Goal: Task Accomplishment & Management: Complete application form

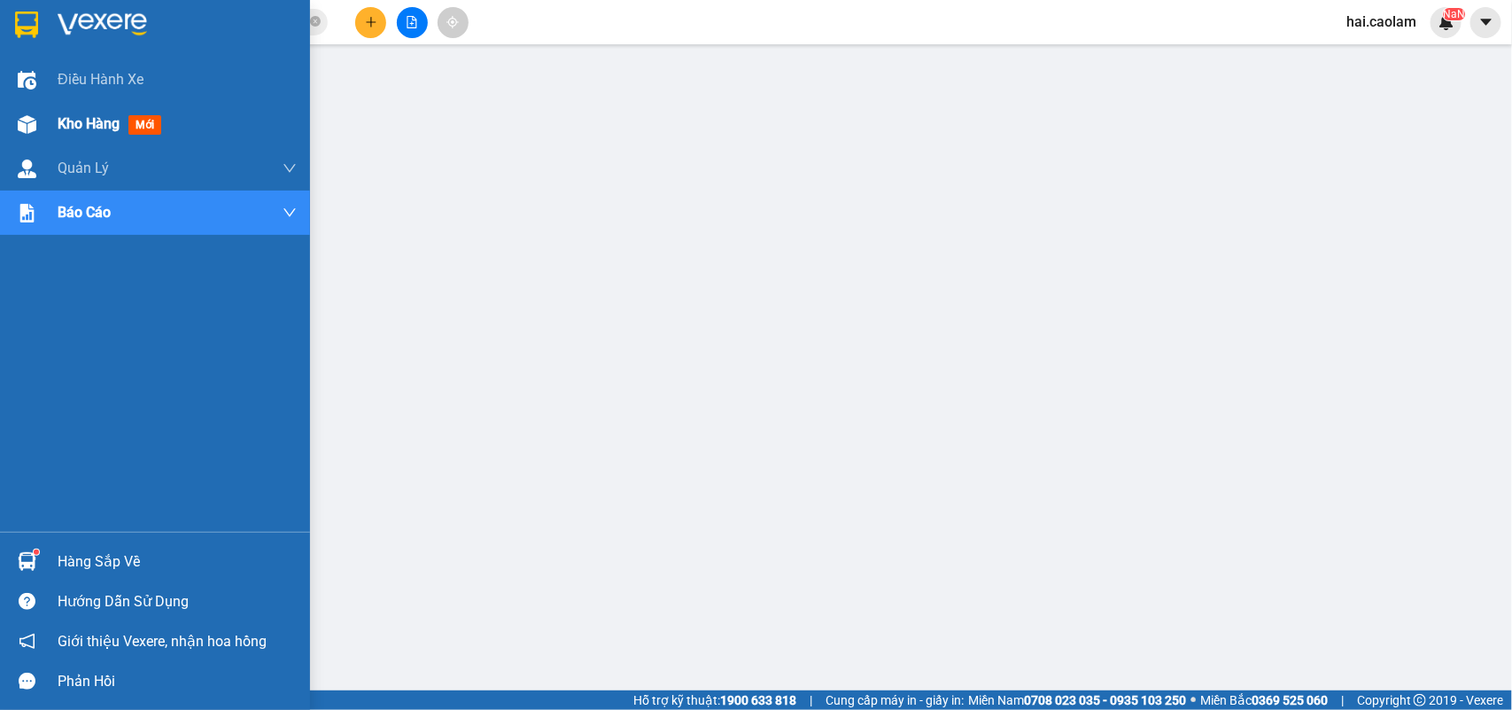
click at [37, 130] on div at bounding box center [27, 124] width 31 height 31
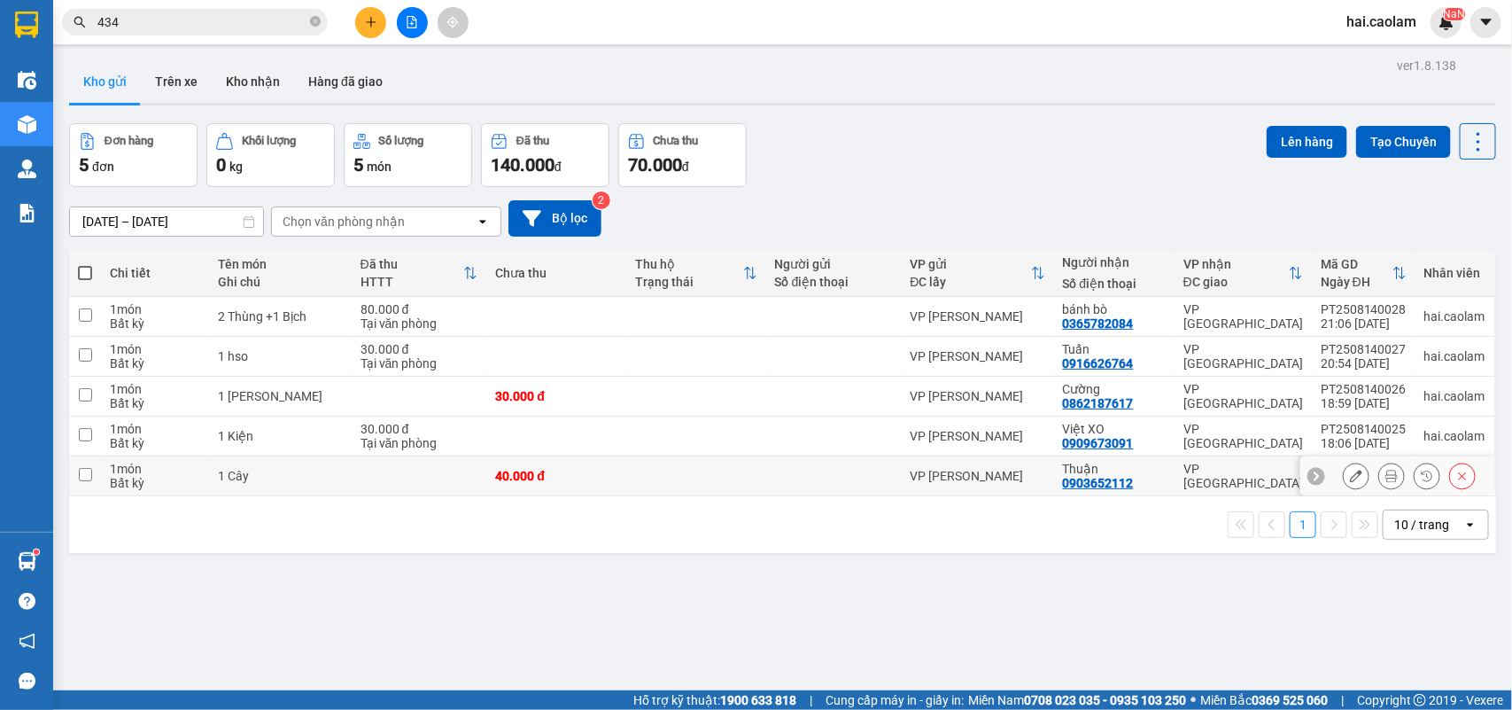
click at [802, 472] on div at bounding box center [834, 476] width 118 height 14
checkbox input "true"
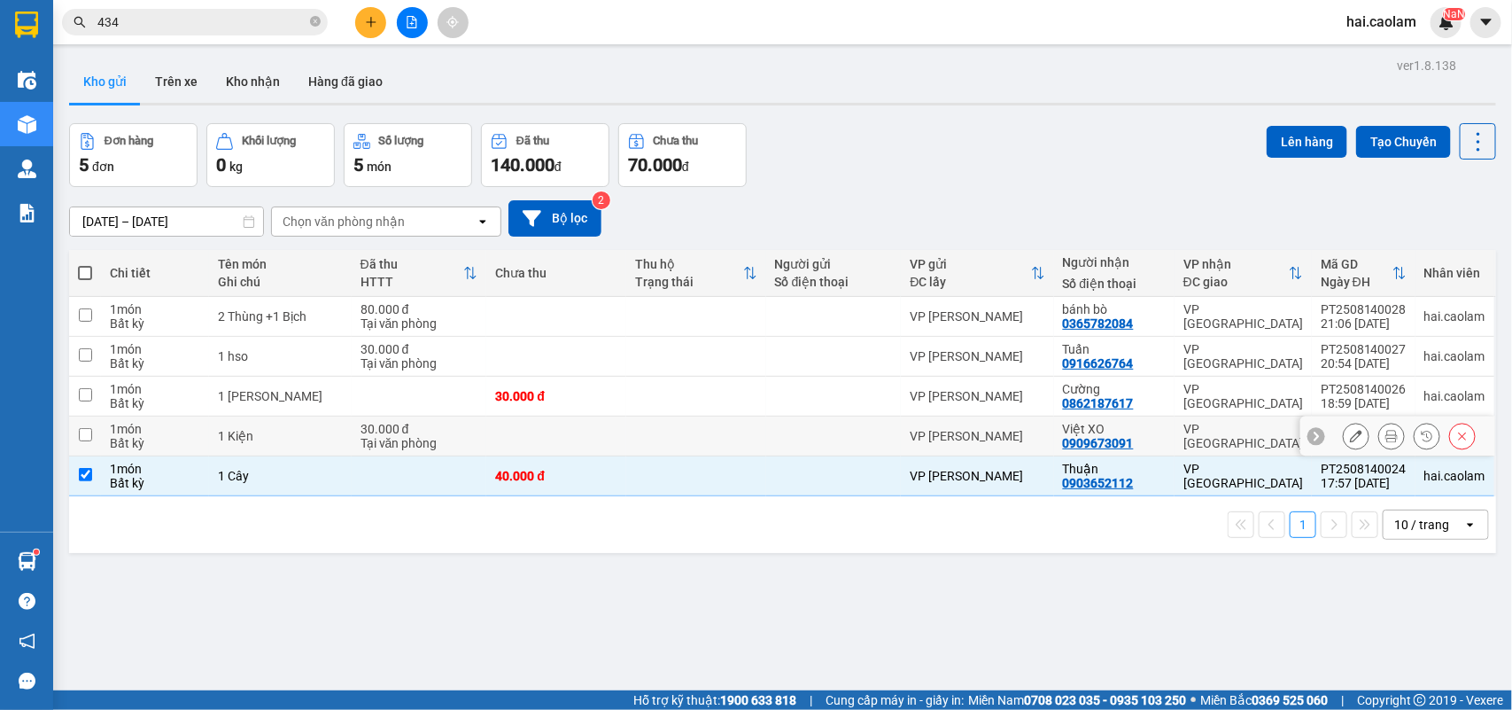
click at [780, 434] on div at bounding box center [834, 436] width 118 height 14
checkbox input "true"
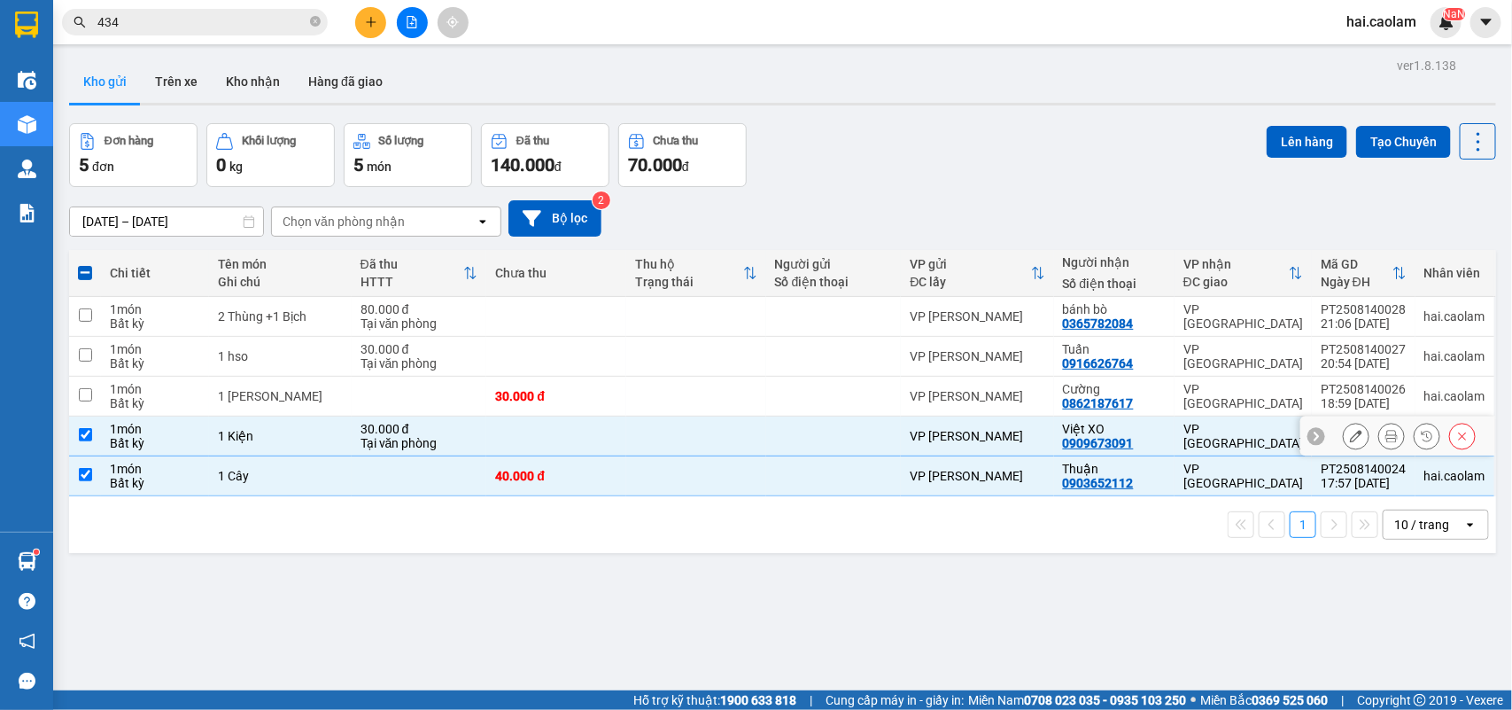
click at [775, 400] on div at bounding box center [834, 396] width 118 height 14
checkbox input "true"
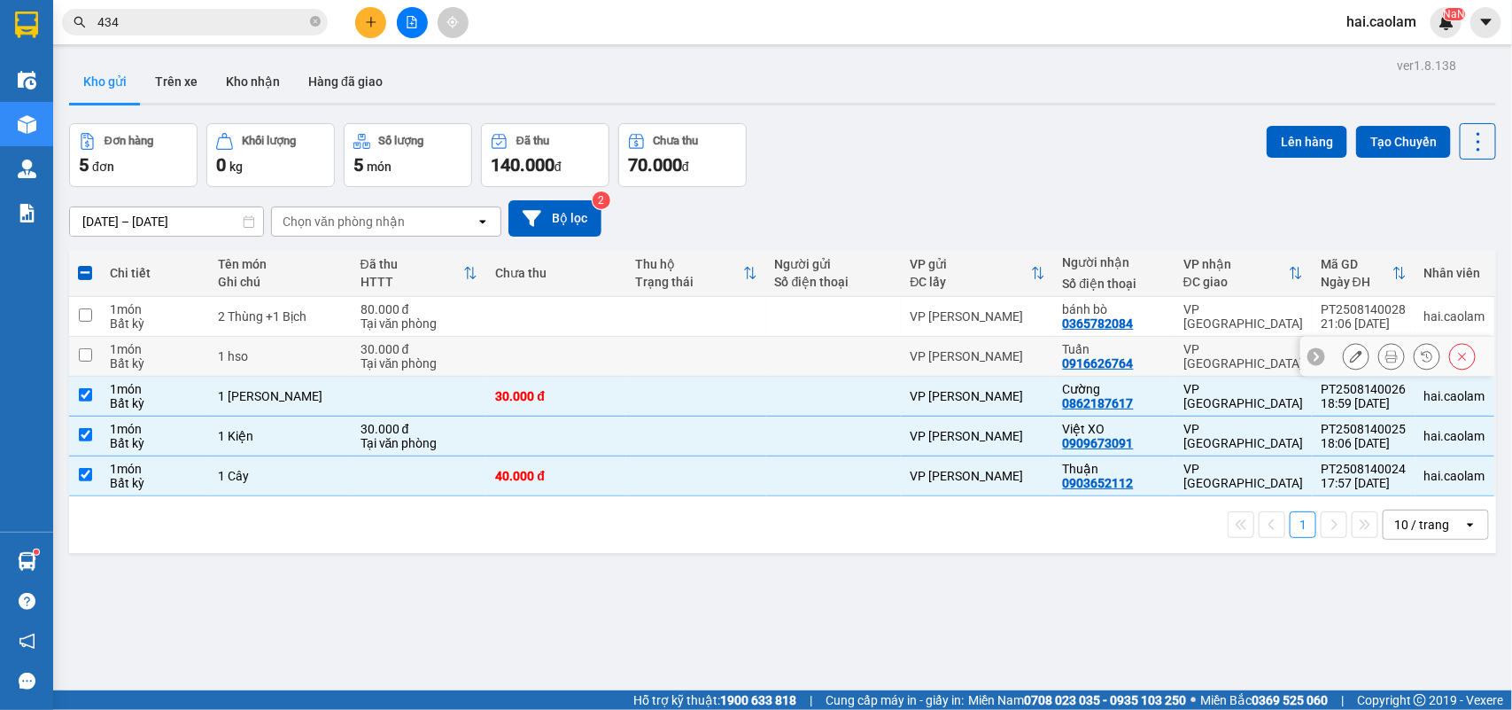
click at [771, 346] on td at bounding box center [834, 357] width 136 height 40
checkbox input "true"
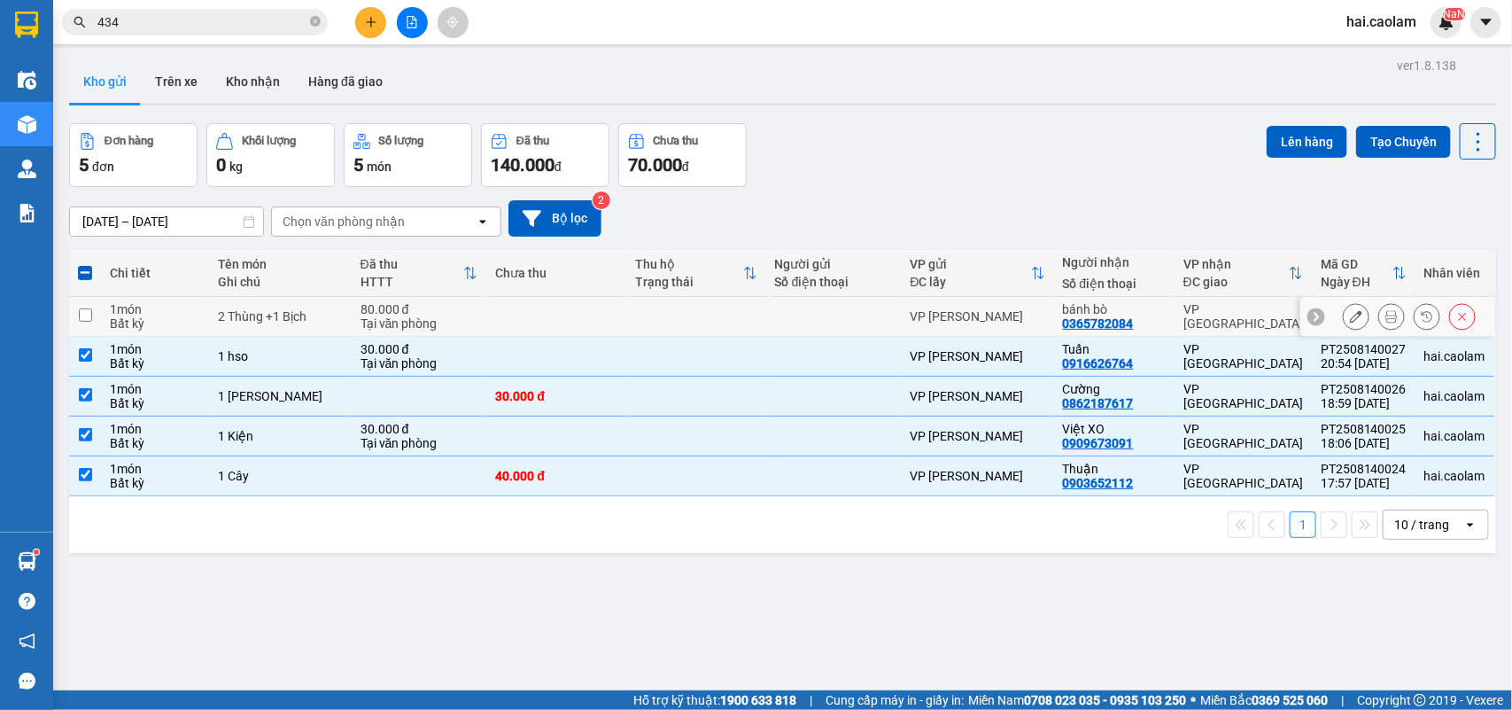
click at [777, 312] on div at bounding box center [834, 316] width 118 height 14
checkbox input "true"
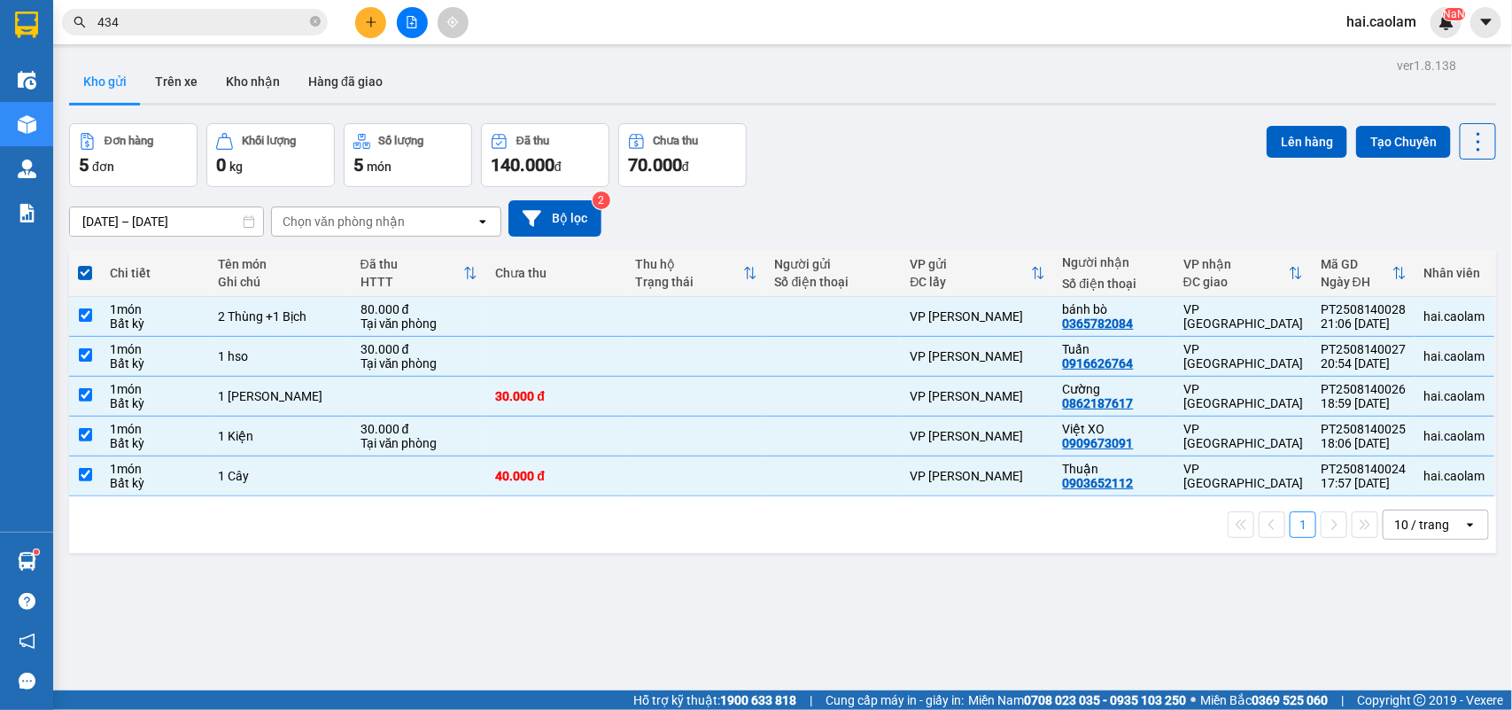
drag, startPoint x: 853, startPoint y: 268, endPoint x: 939, endPoint y: 138, distance: 155.3
click at [939, 138] on div "Đơn hàng 5 đơn Khối lượng 0 kg Số lượng 5 món Đã thu 140.000 đ Chưa thu 70.000 …" at bounding box center [782, 155] width 1427 height 64
click at [928, 197] on div "[DATE] – [DATE] Press the down arrow key to interact with the calendar and sele…" at bounding box center [782, 218] width 1427 height 63
click at [818, 54] on div "ver 1.8.138 Kho gửi Trên xe Kho nhận Hàng đã giao Đơn hàng 5 đơn Khối lượng 0 k…" at bounding box center [782, 408] width 1441 height 710
click at [375, 29] on button at bounding box center [370, 22] width 31 height 31
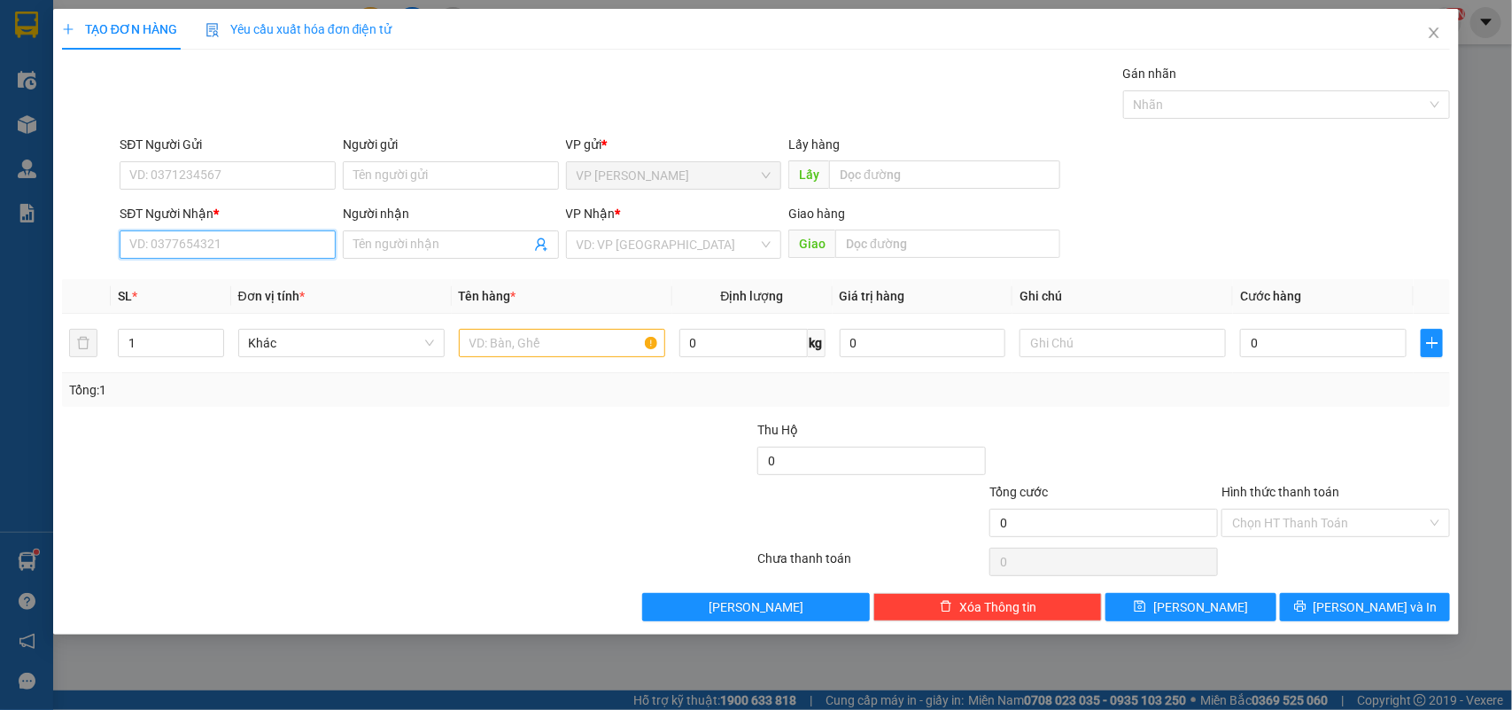
click at [222, 232] on input "SĐT Người Nhận *" at bounding box center [228, 244] width 216 height 28
click at [205, 283] on div "0908525220 - Xưởng May Thiên Phúc" at bounding box center [234, 280] width 208 height 19
type input "0908525220"
type input "Xưởng May Thiên Phúc"
type input "0908525220"
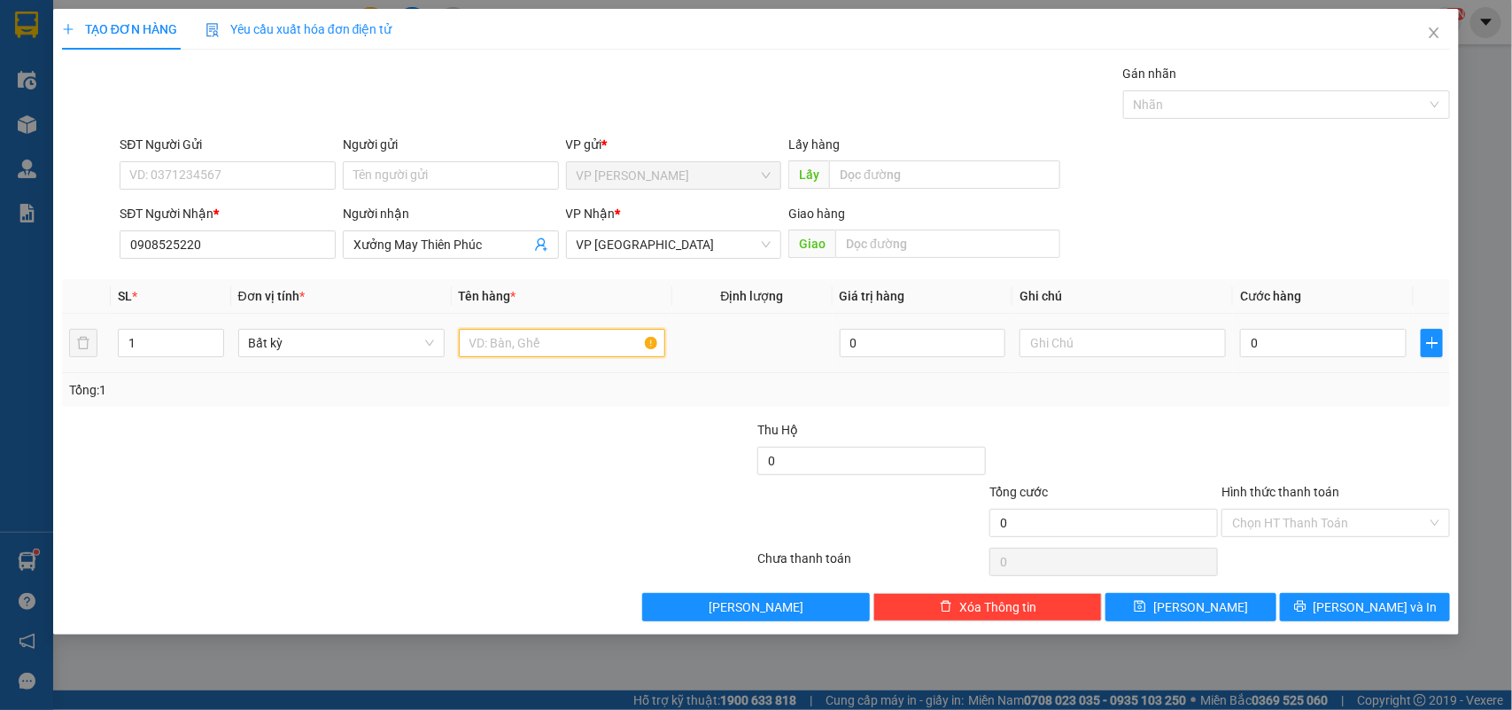
click at [560, 354] on input "text" at bounding box center [562, 343] width 206 height 28
type input "1 Cục"
click at [1313, 345] on input "0" at bounding box center [1323, 343] width 167 height 28
type input "30"
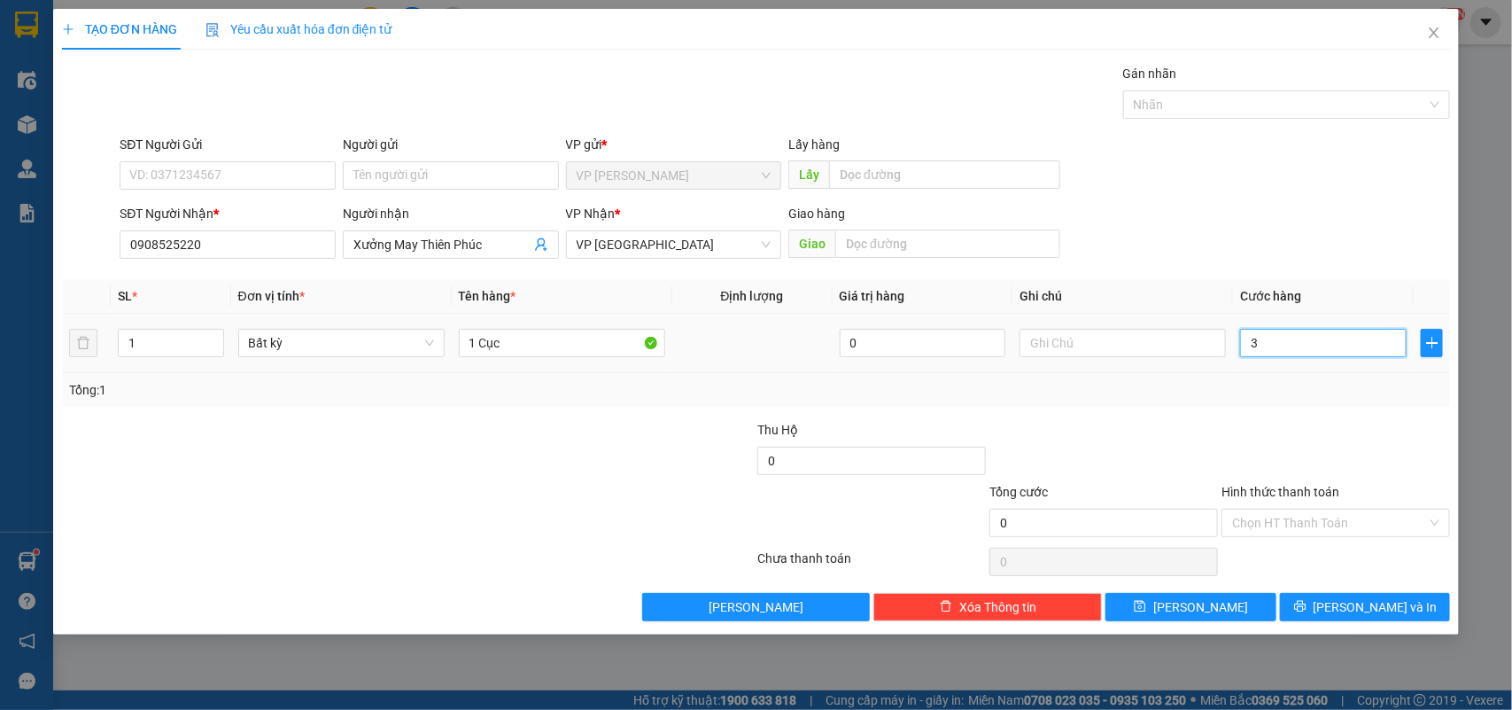
type input "30"
type input "30.000"
click at [1322, 430] on div at bounding box center [1336, 451] width 232 height 62
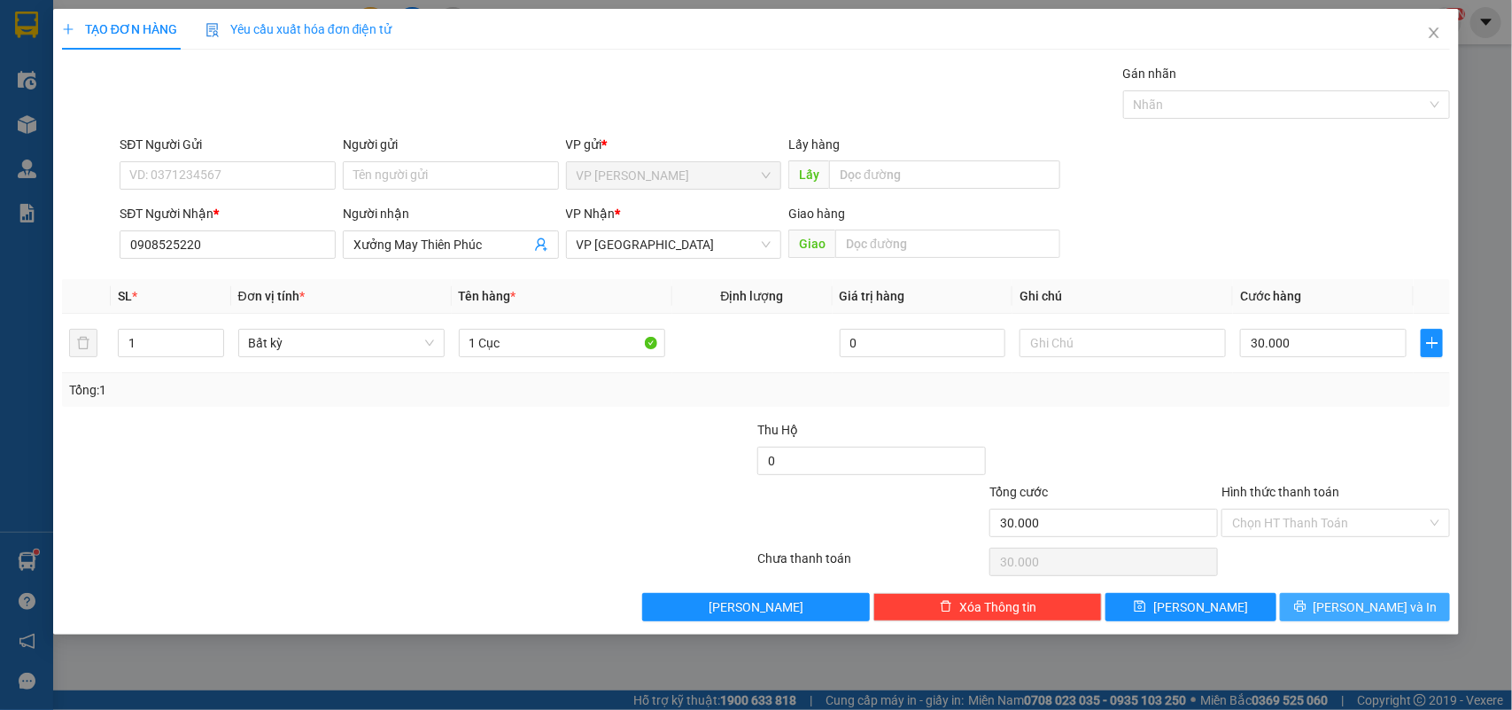
click at [1307, 602] on icon "printer" at bounding box center [1300, 606] width 12 height 12
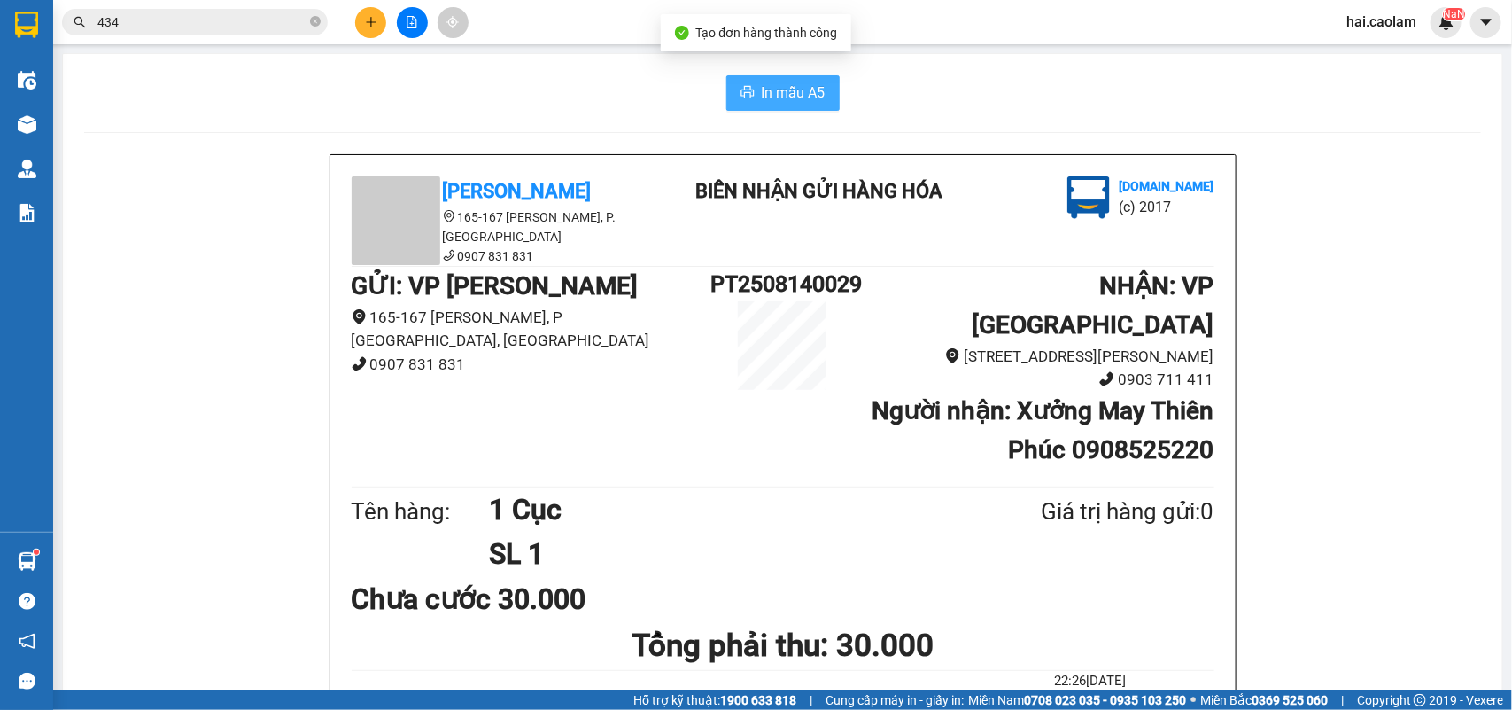
click at [762, 96] on span "In mẫu A5" at bounding box center [794, 92] width 64 height 22
